Goal: Navigation & Orientation: Find specific page/section

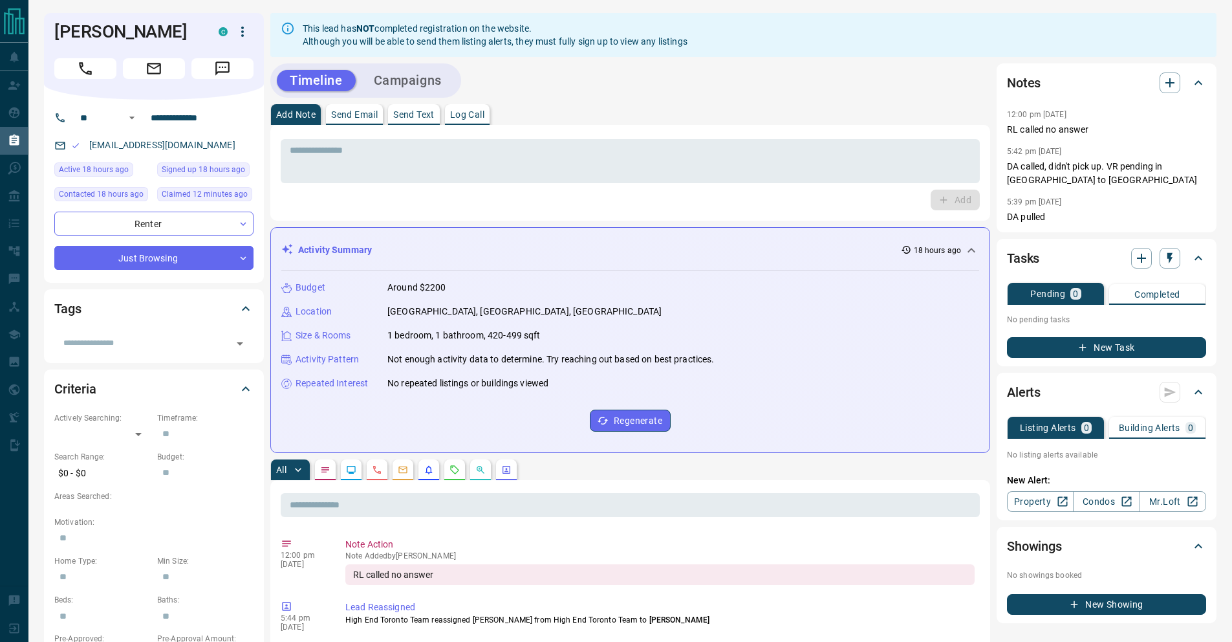
click at [0, 135] on div "Tasks" at bounding box center [60, 141] width 120 height 28
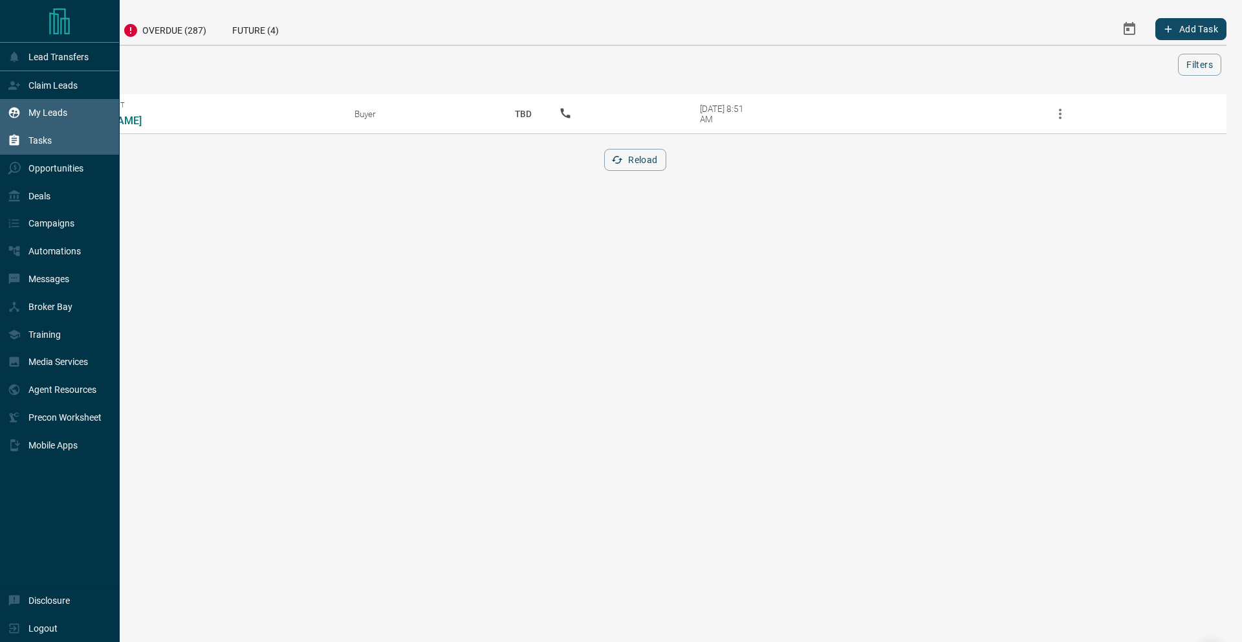
click at [31, 113] on p "My Leads" at bounding box center [47, 112] width 39 height 10
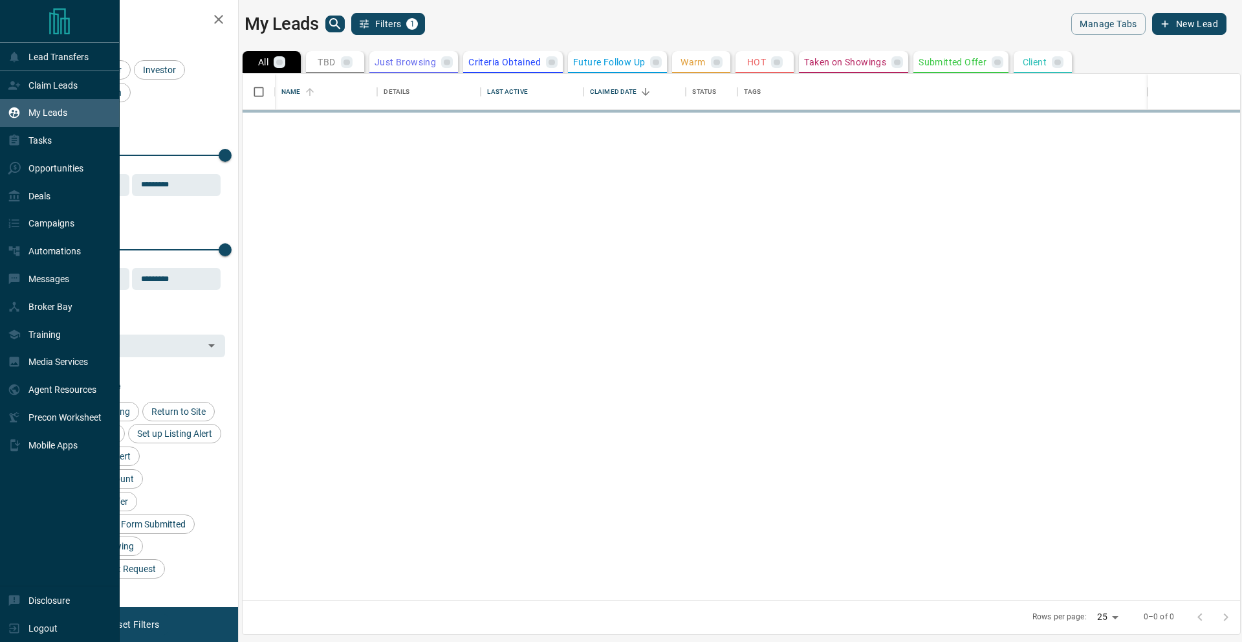
scroll to position [516, 988]
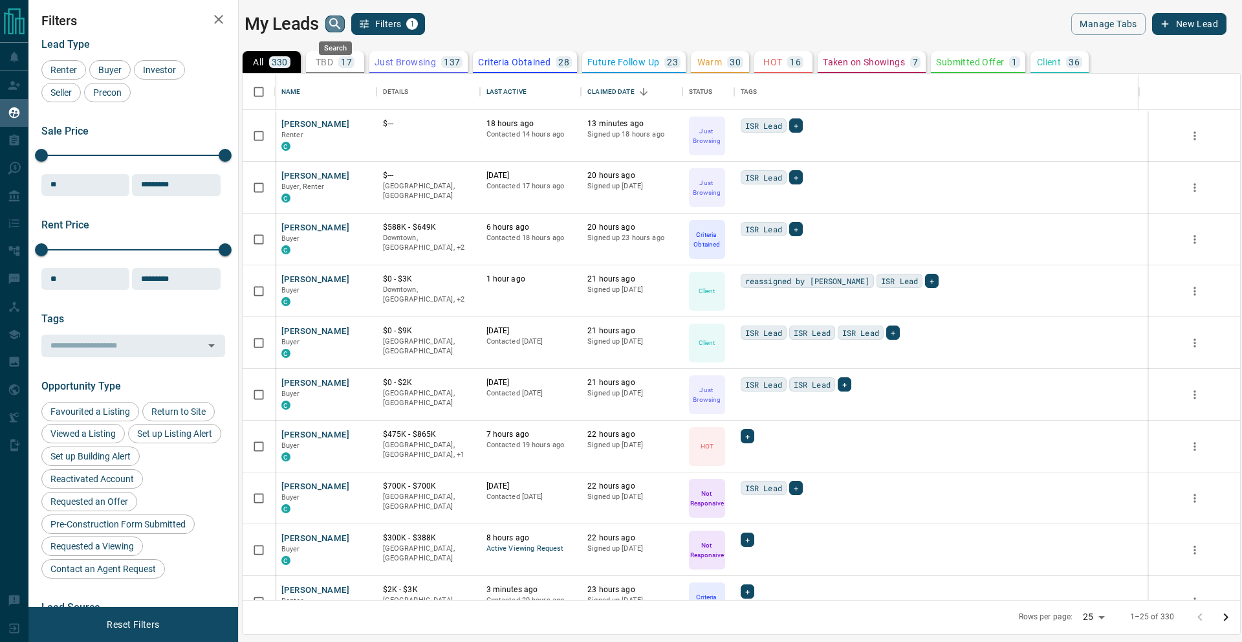
click at [334, 24] on icon "search button" at bounding box center [335, 24] width 16 height 16
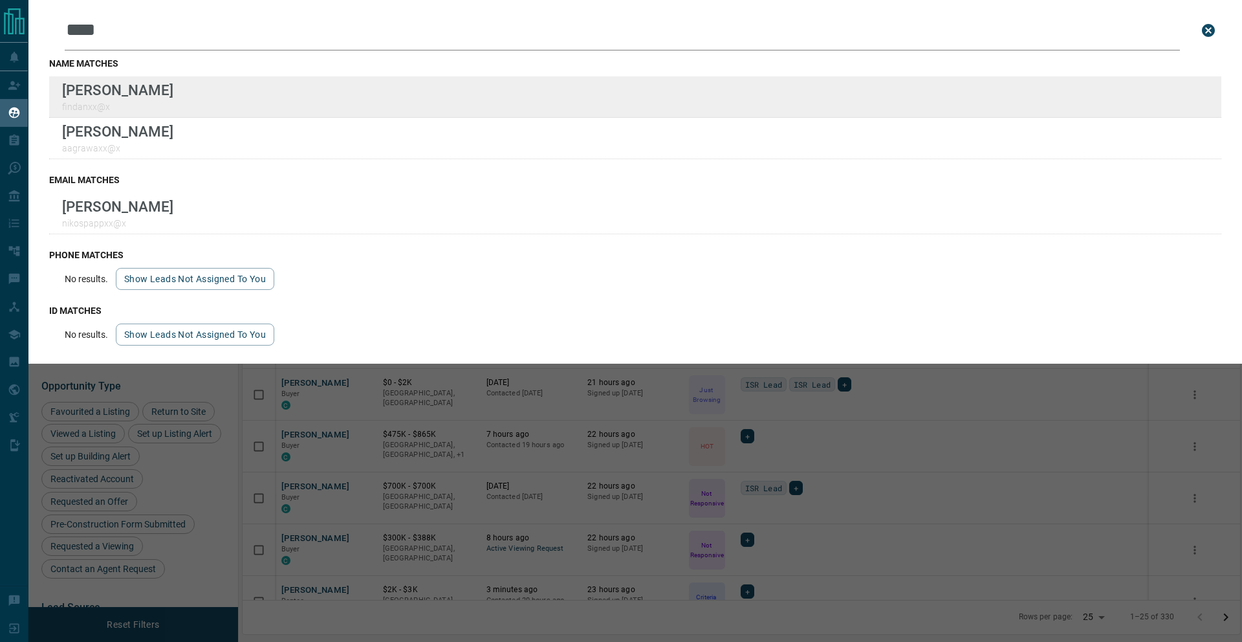
type input "****"
click at [0, 0] on div "Lead Transfers Claim Leads My Leads Tasks Opportunities Deals Campaigns Automat…" at bounding box center [621, 312] width 1242 height 625
